Goal: Find contact information: Find contact information

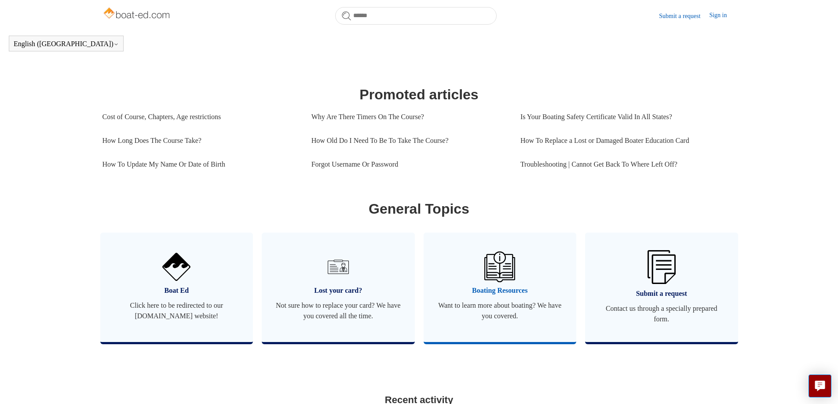
scroll to position [415, 0]
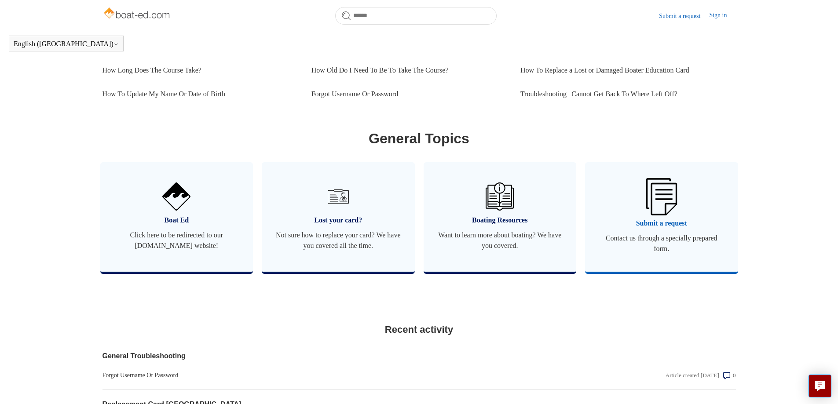
click at [661, 215] on img at bounding box center [661, 196] width 31 height 37
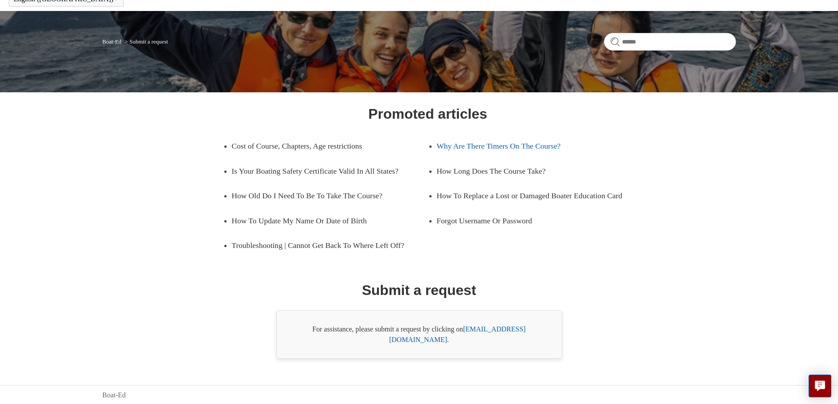
scroll to position [47, 0]
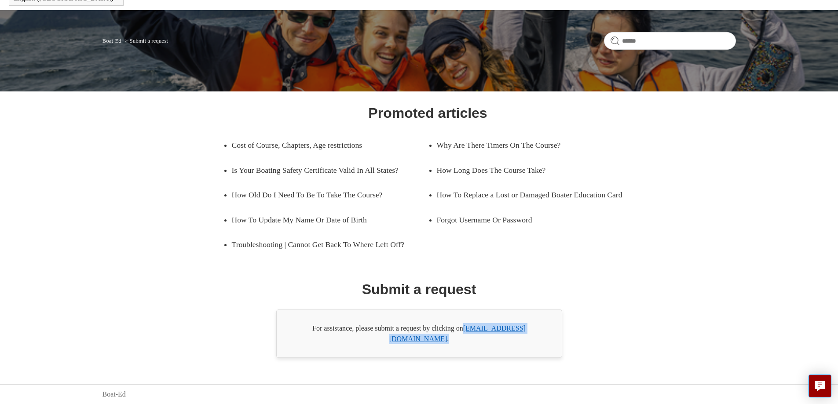
drag, startPoint x: 542, startPoint y: 337, endPoint x: 468, endPoint y: 341, distance: 74.9
click at [468, 341] on div "For assistance, please submit a request by clicking on support@boat-ed.com ." at bounding box center [419, 334] width 286 height 48
copy div "support@boat-ed.com ."
